Goal: Information Seeking & Learning: Learn about a topic

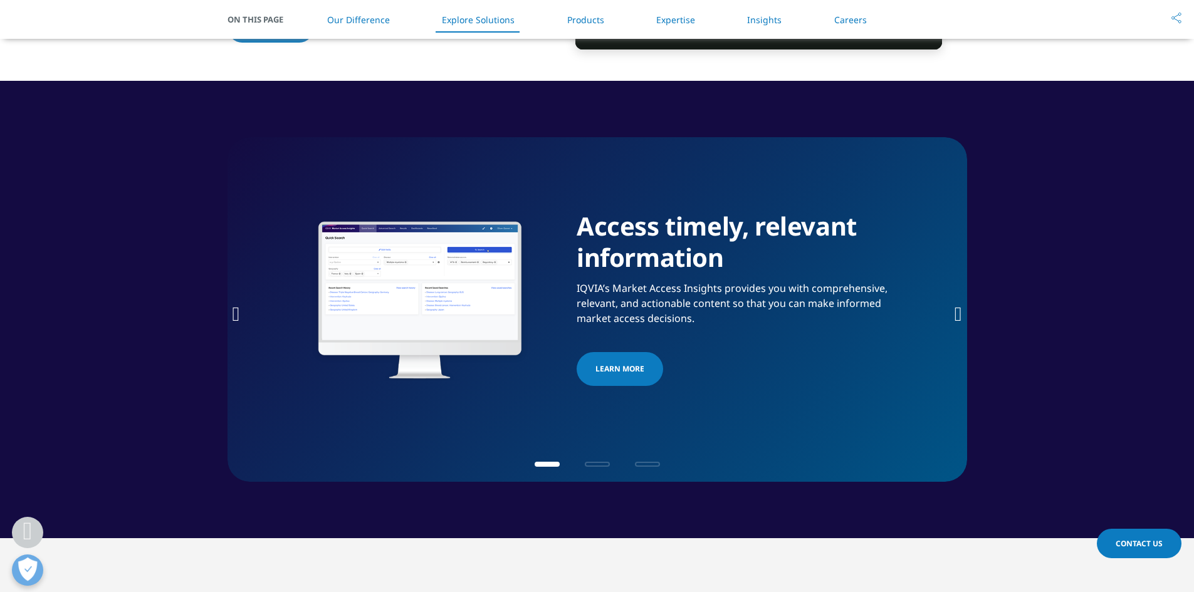
scroll to position [1597, 0]
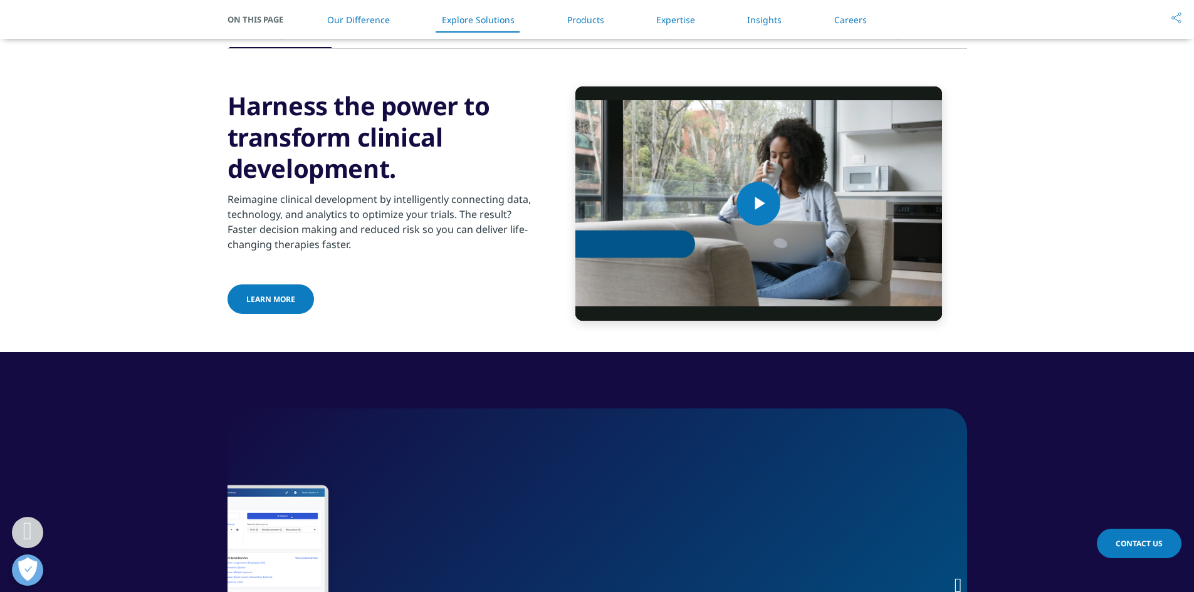
click at [593, 16] on link "Products" at bounding box center [585, 20] width 37 height 12
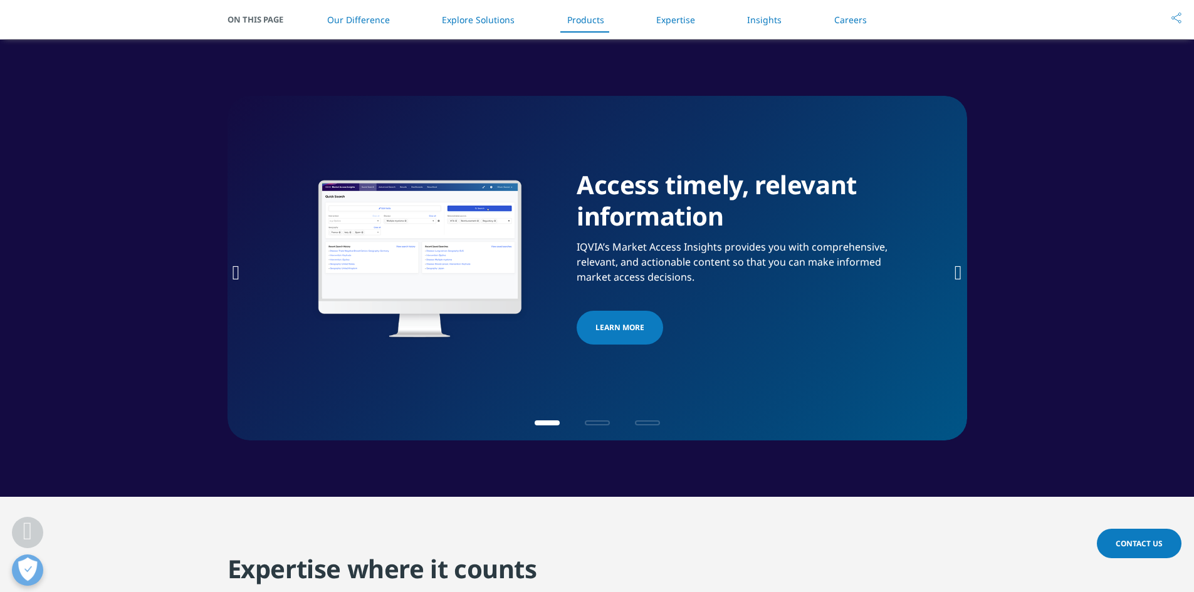
scroll to position [1911, 0]
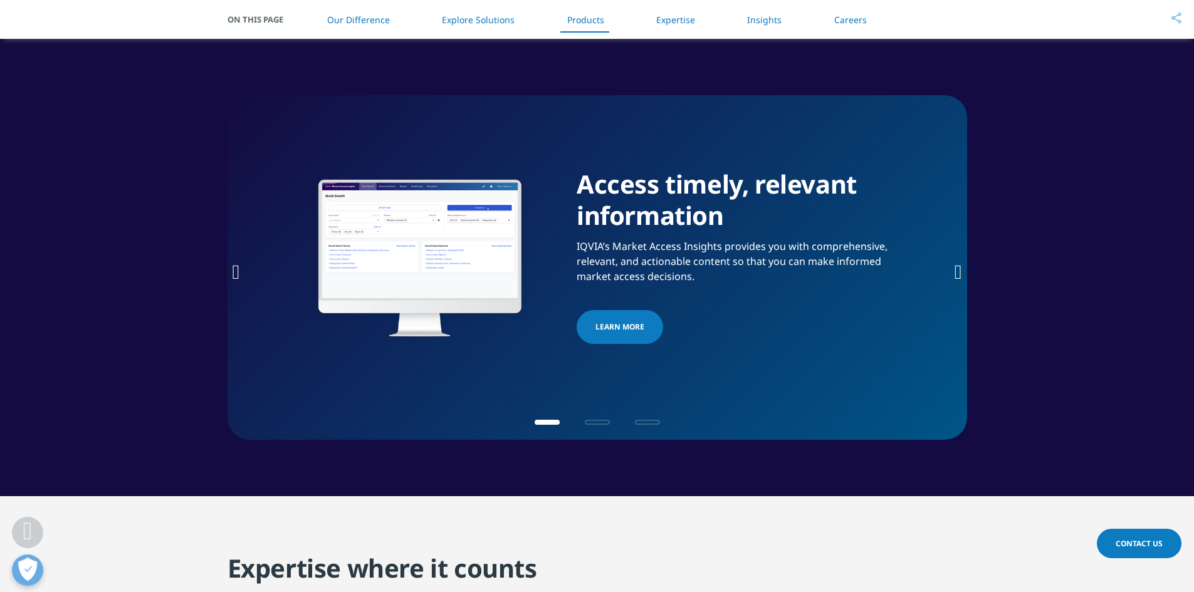
click at [489, 20] on link "Explore Solutions" at bounding box center [478, 20] width 73 height 12
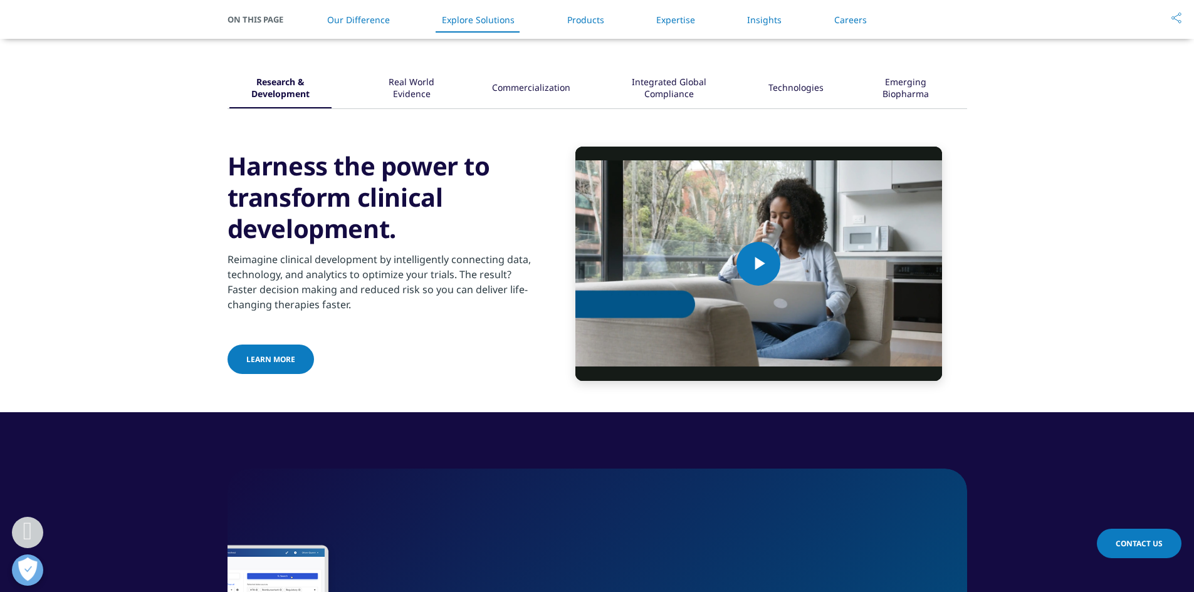
scroll to position [1537, 0]
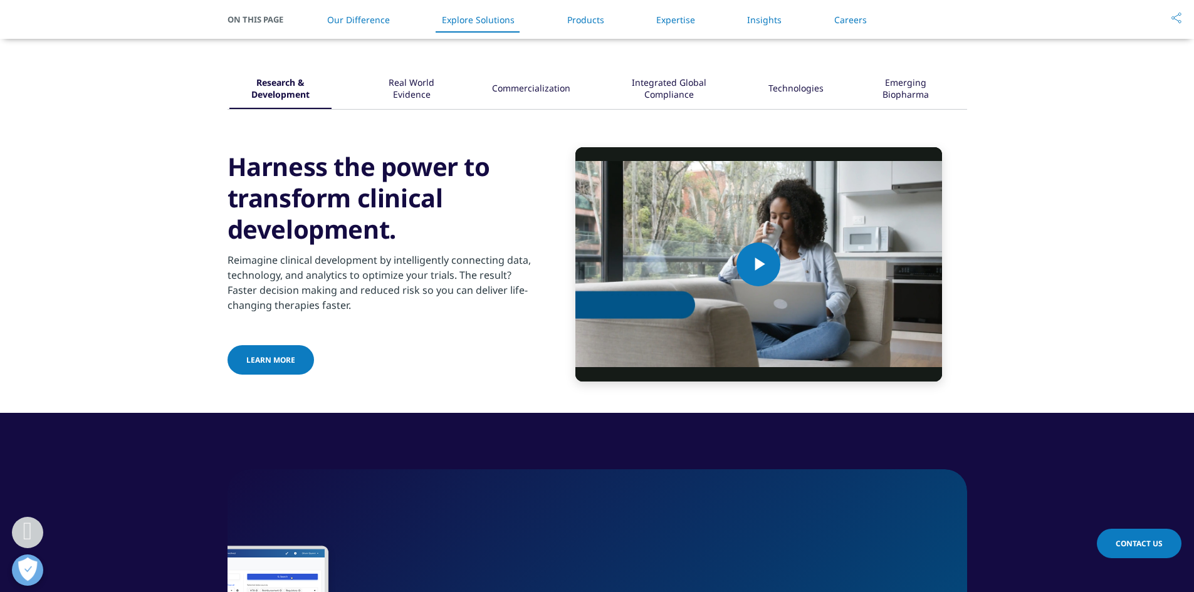
click at [395, 20] on li "Our Difference" at bounding box center [359, 19] width 88 height 37
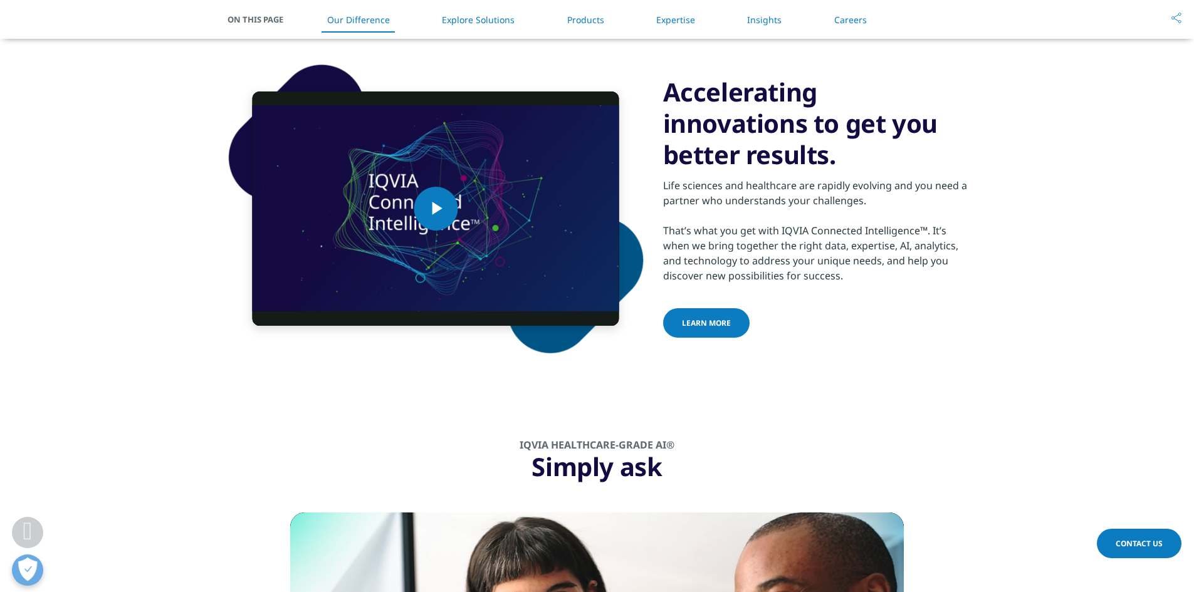
scroll to position [654, 0]
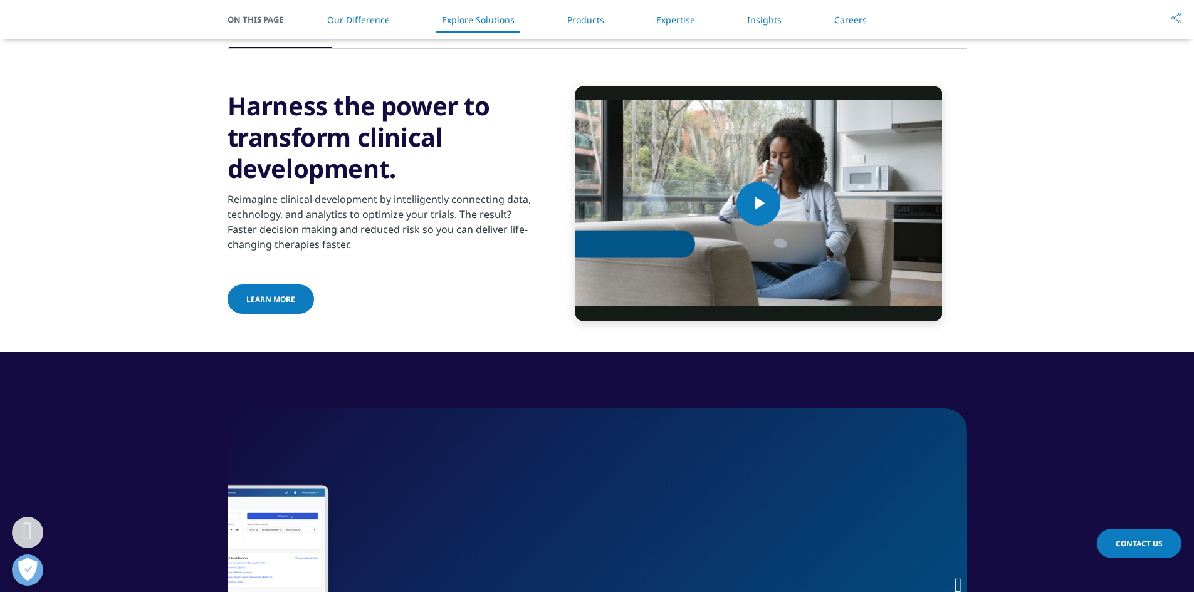
scroll to position [335, 0]
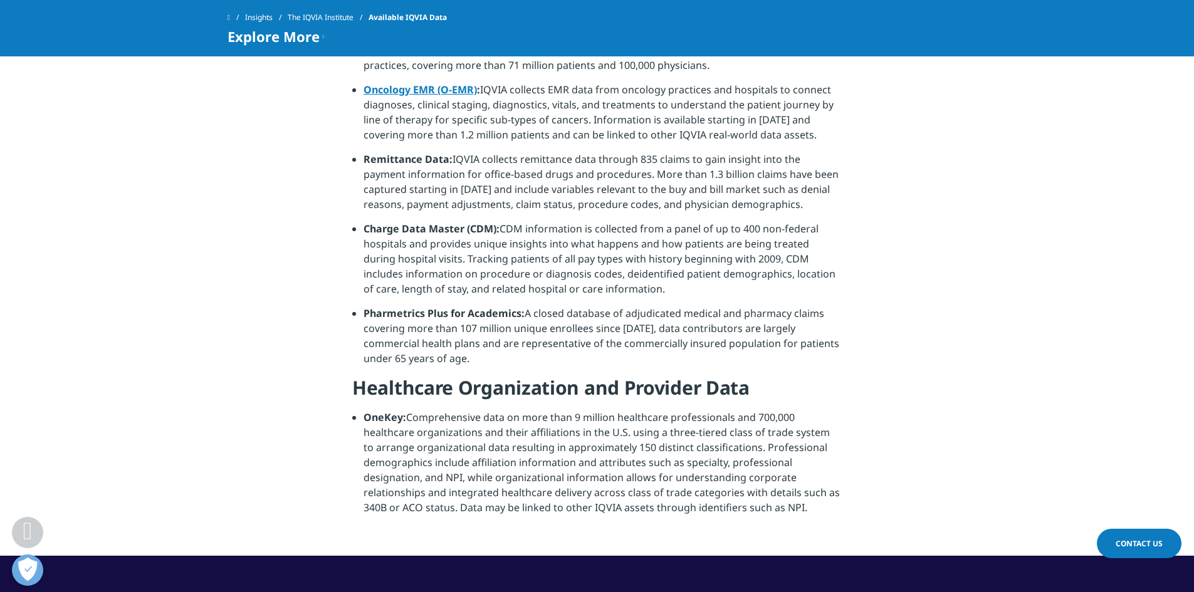
scroll to position [1003, 0]
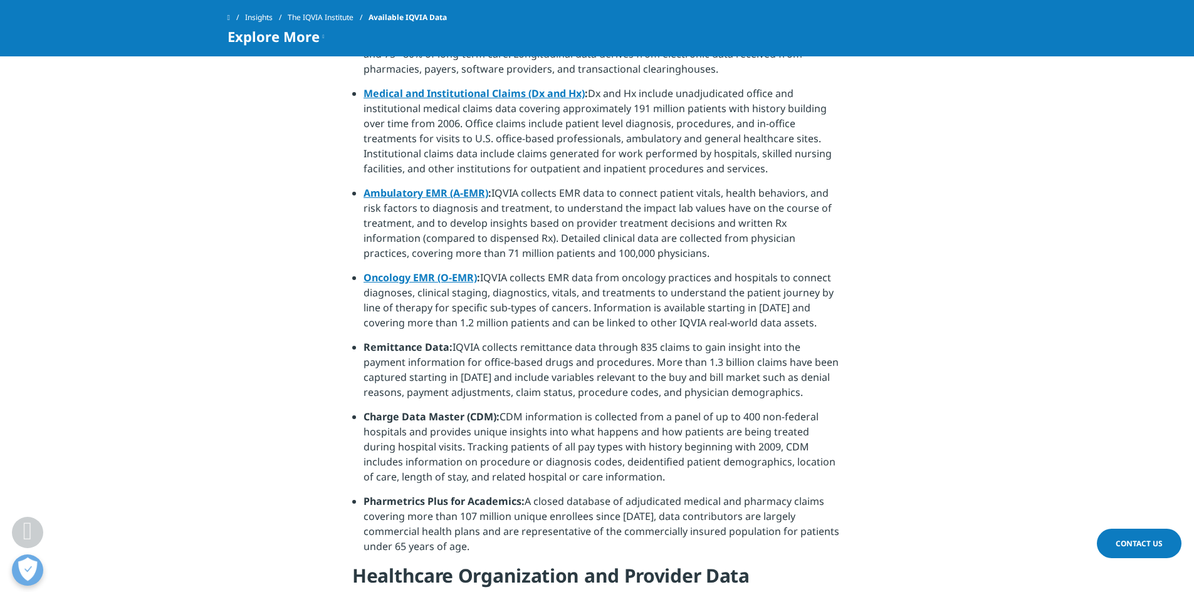
click at [437, 271] on link "Oncology EMR (O-EMR)" at bounding box center [419, 278] width 113 height 14
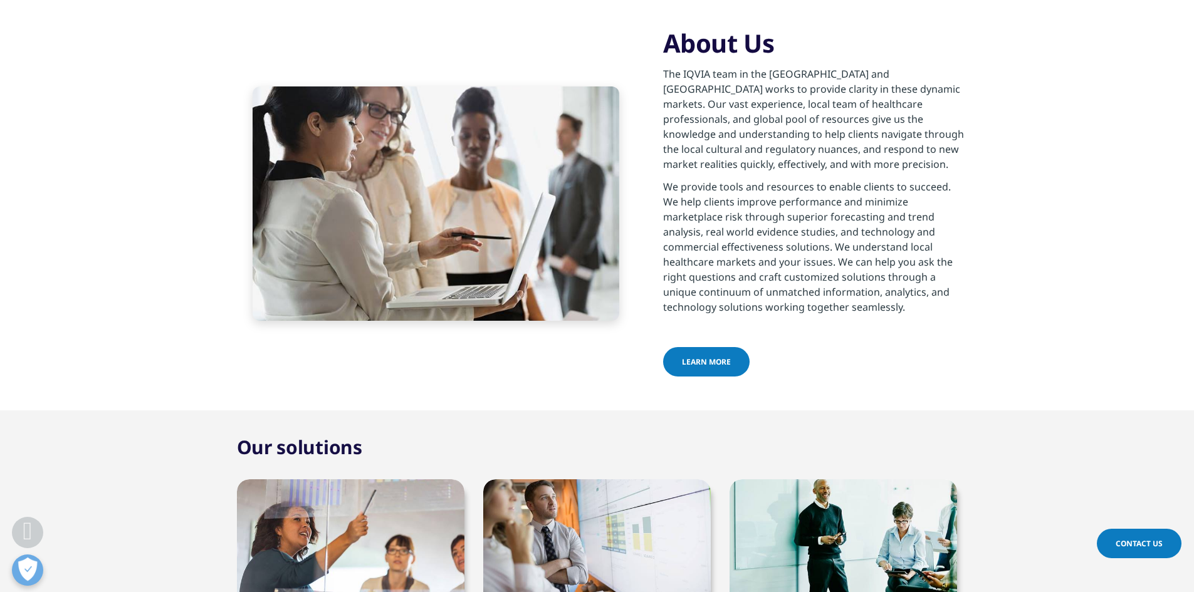
scroll to position [752, 0]
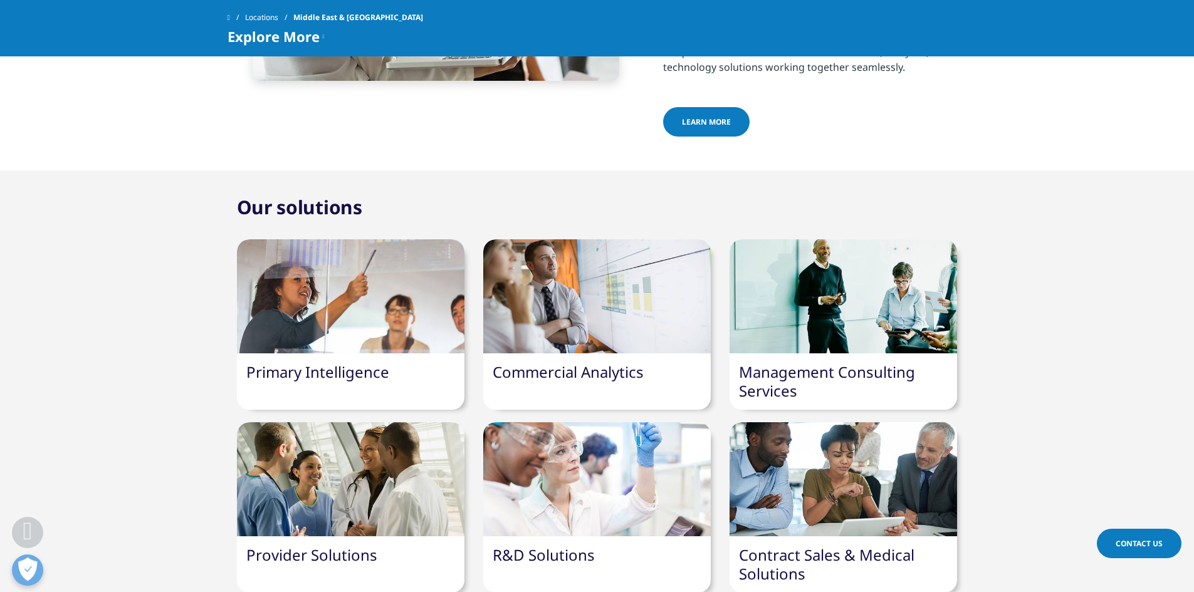
click at [592, 243] on div at bounding box center [596, 296] width 227 height 114
click at [565, 545] on link "R&D Solutions" at bounding box center [544, 555] width 102 height 21
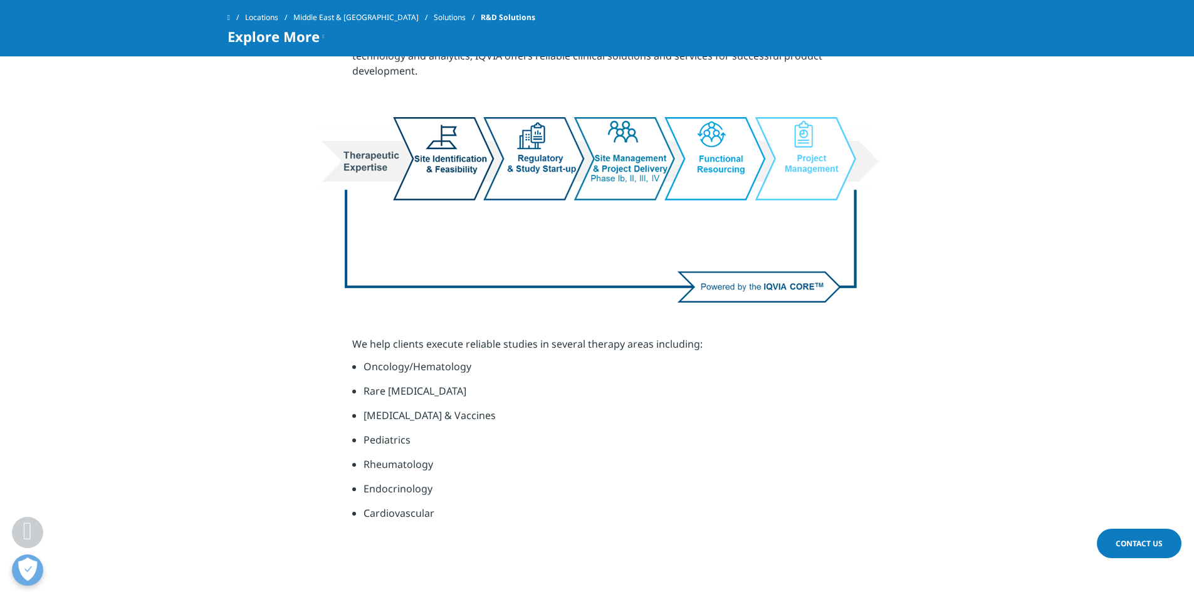
scroll to position [564, 0]
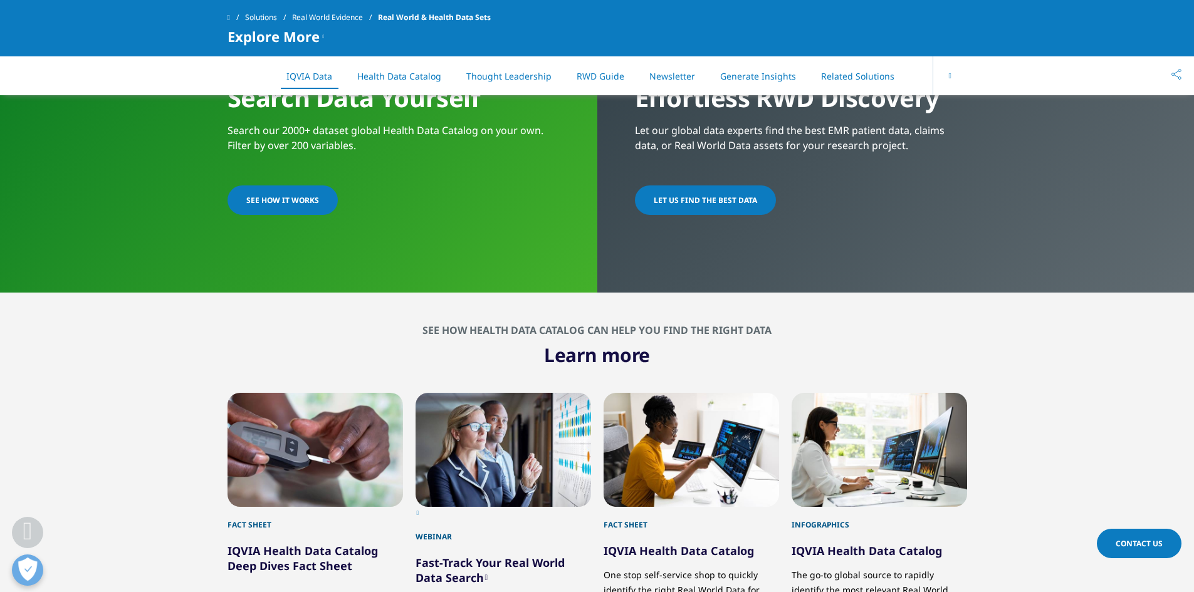
scroll to position [1316, 0]
